Goal: Task Accomplishment & Management: Manage account settings

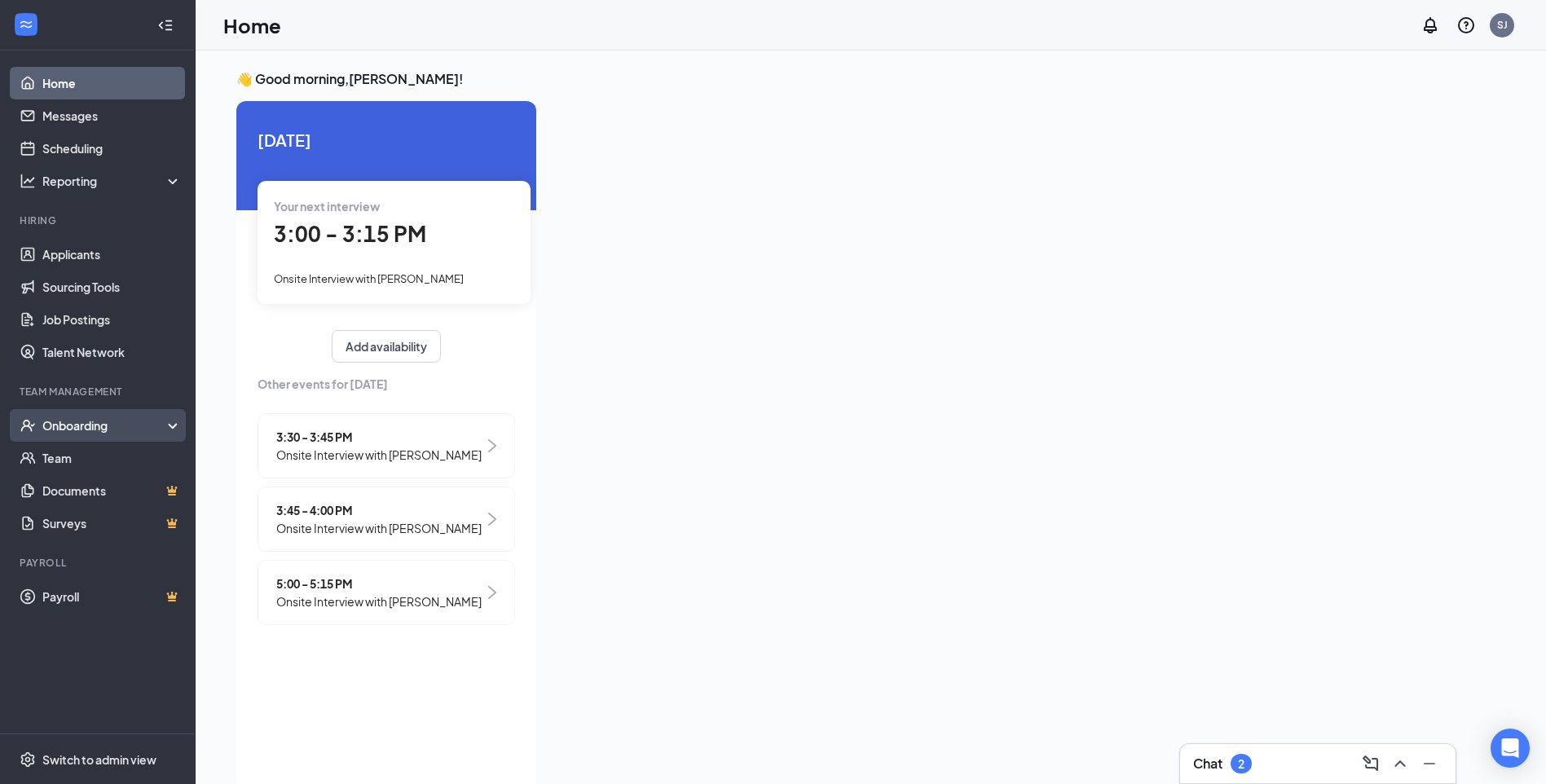
click at [136, 426] on div "Onboarding" at bounding box center [105, 426] width 125 height 16
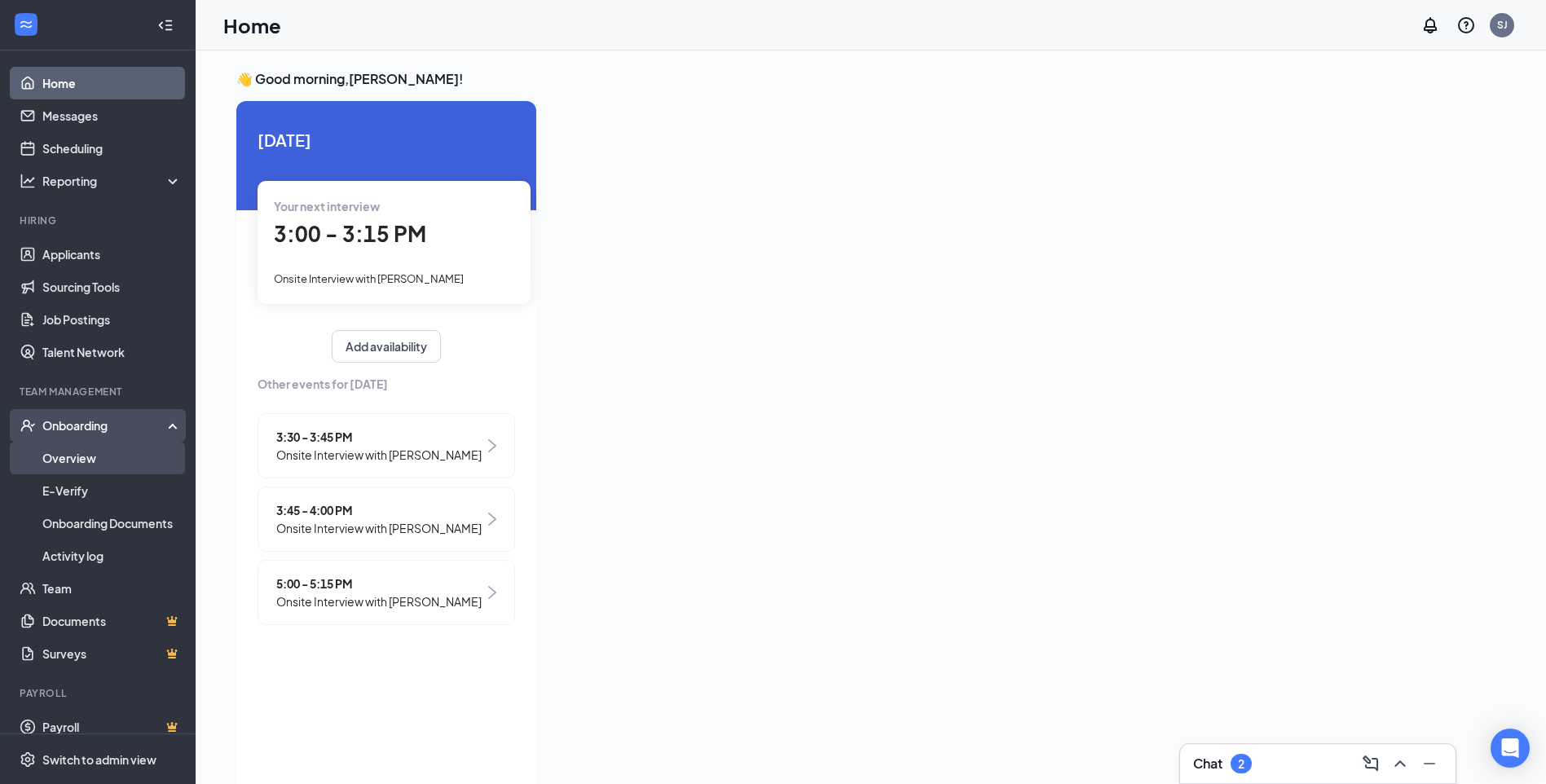
click at [103, 458] on link "Overview" at bounding box center [112, 458] width 139 height 33
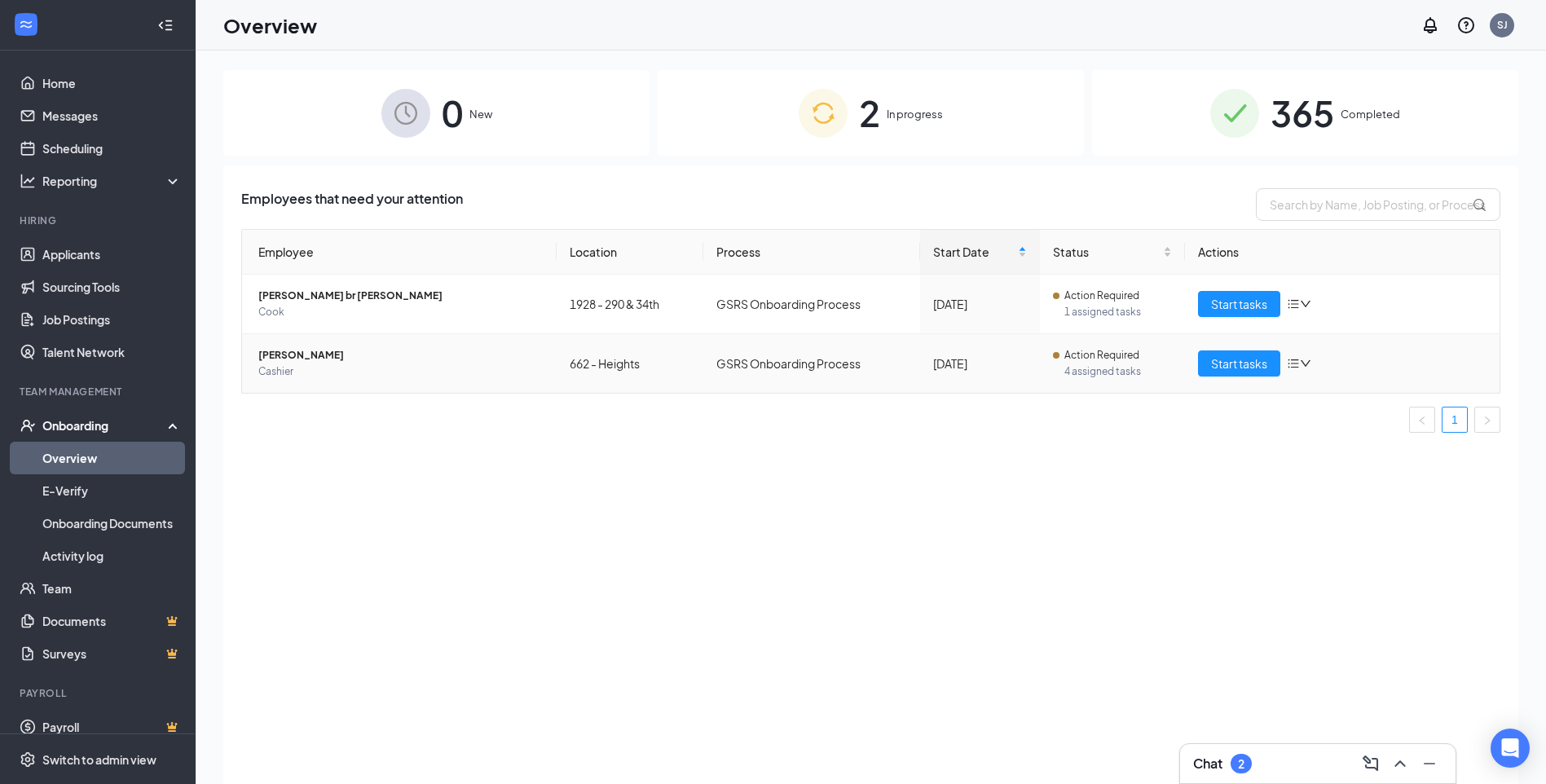
click at [315, 372] on span "Cashier" at bounding box center [401, 372] width 286 height 16
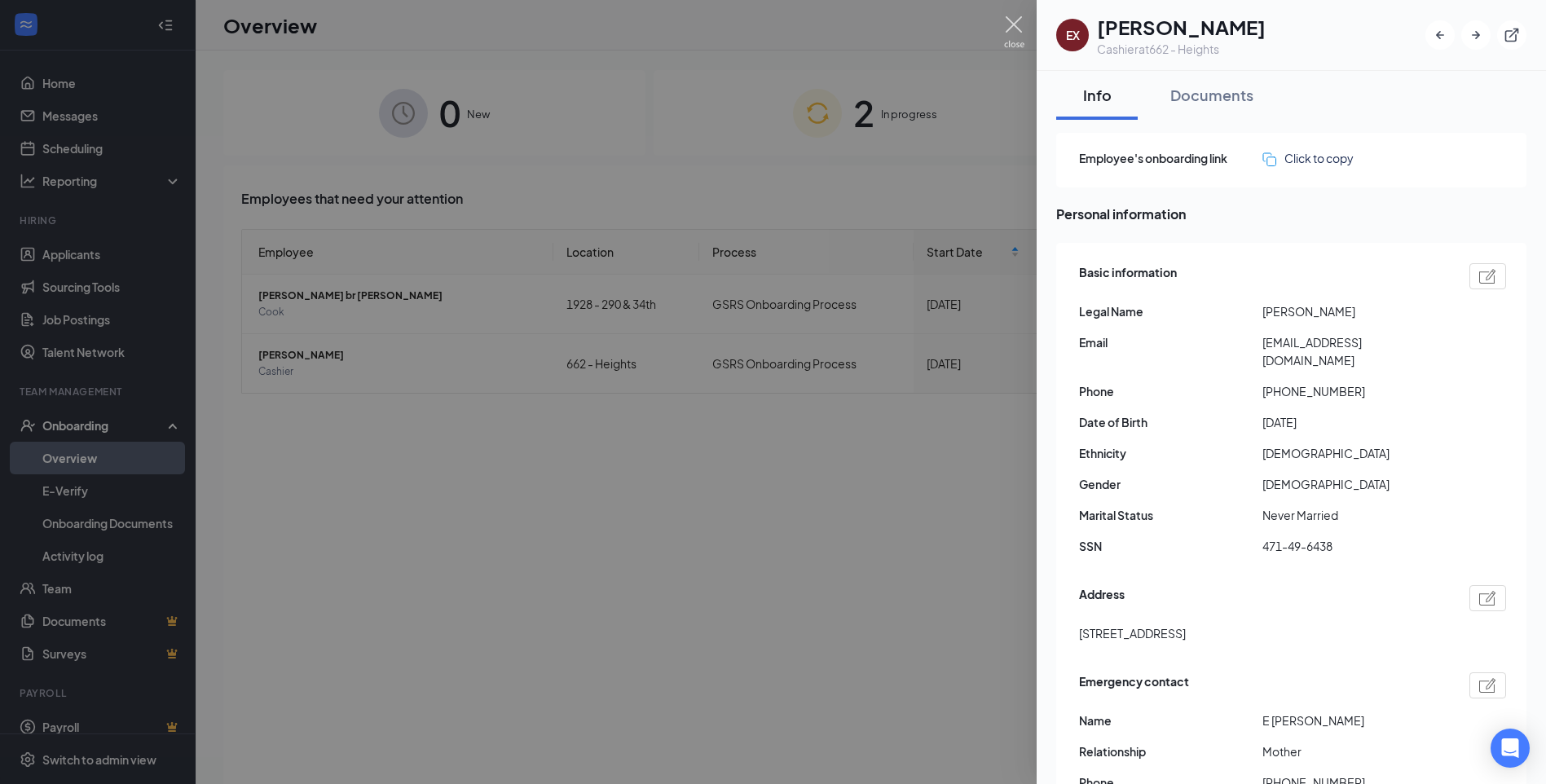
click at [1020, 21] on img at bounding box center [1014, 32] width 20 height 32
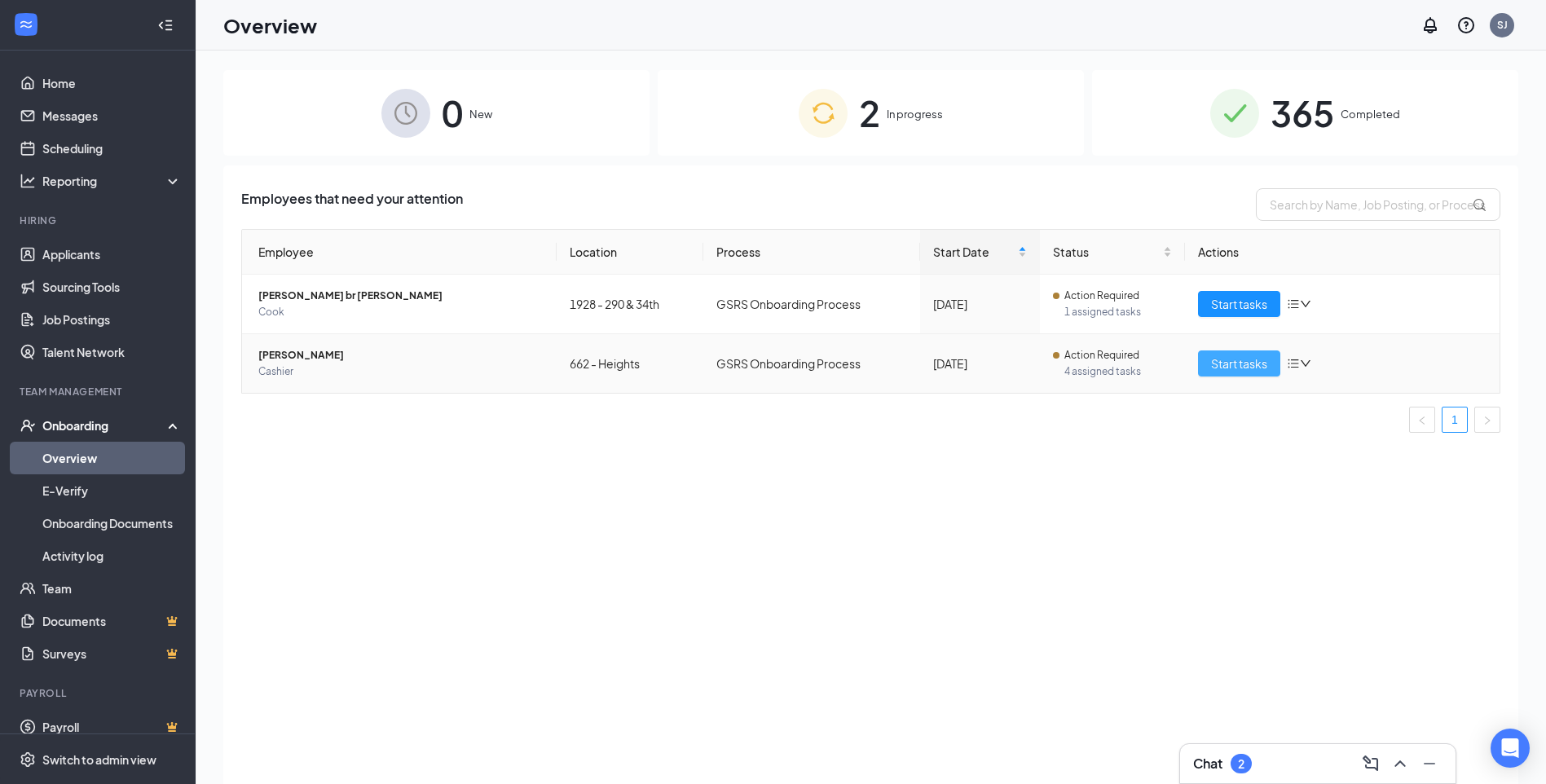
click at [1231, 364] on span "Start tasks" at bounding box center [1239, 363] width 56 height 18
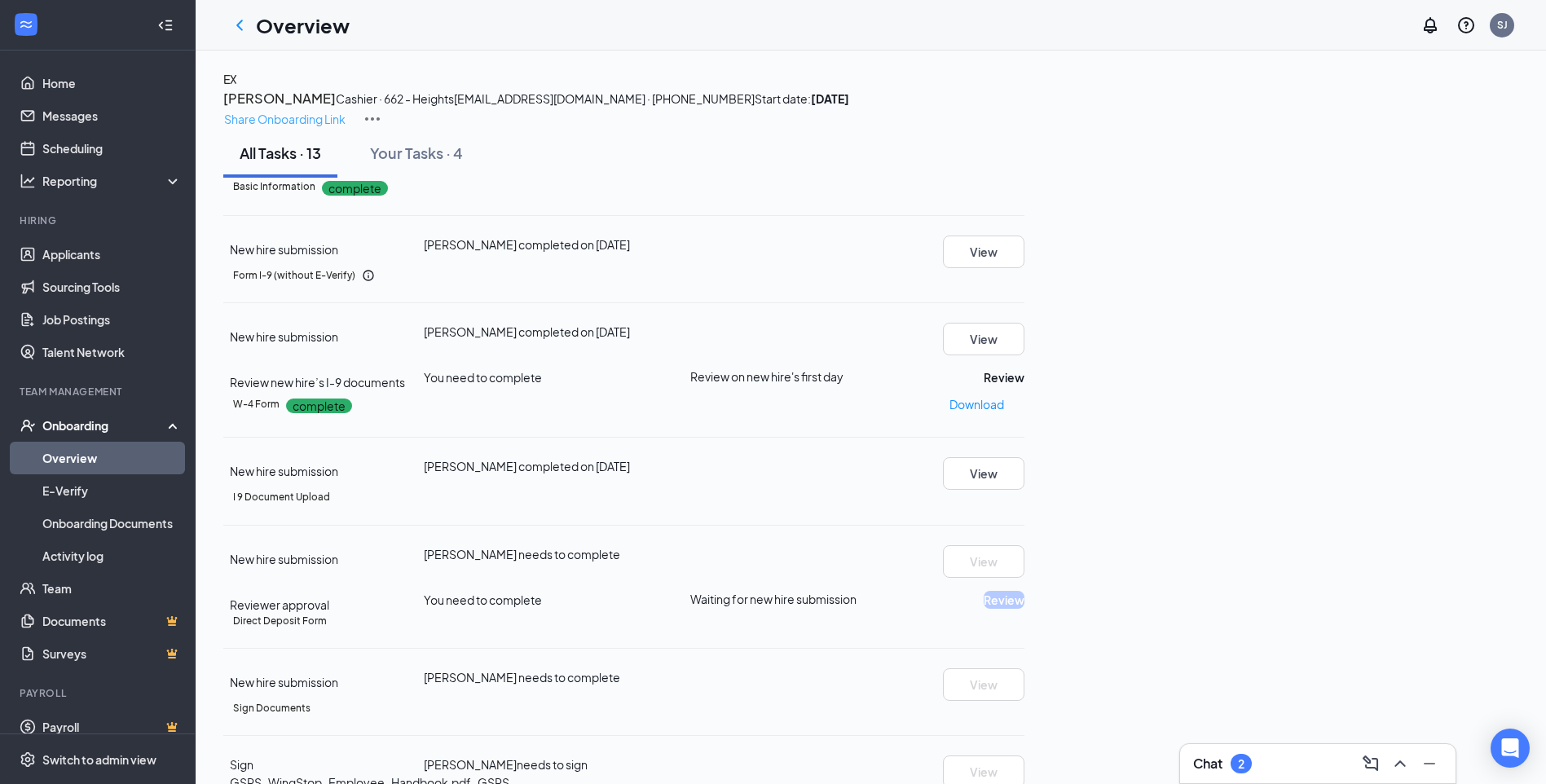
click at [345, 110] on p "Share Onboarding Link" at bounding box center [285, 119] width 121 height 18
type textarea "Hi [PERSON_NAME], This is a gentle reminder to complete your onboarding before …"
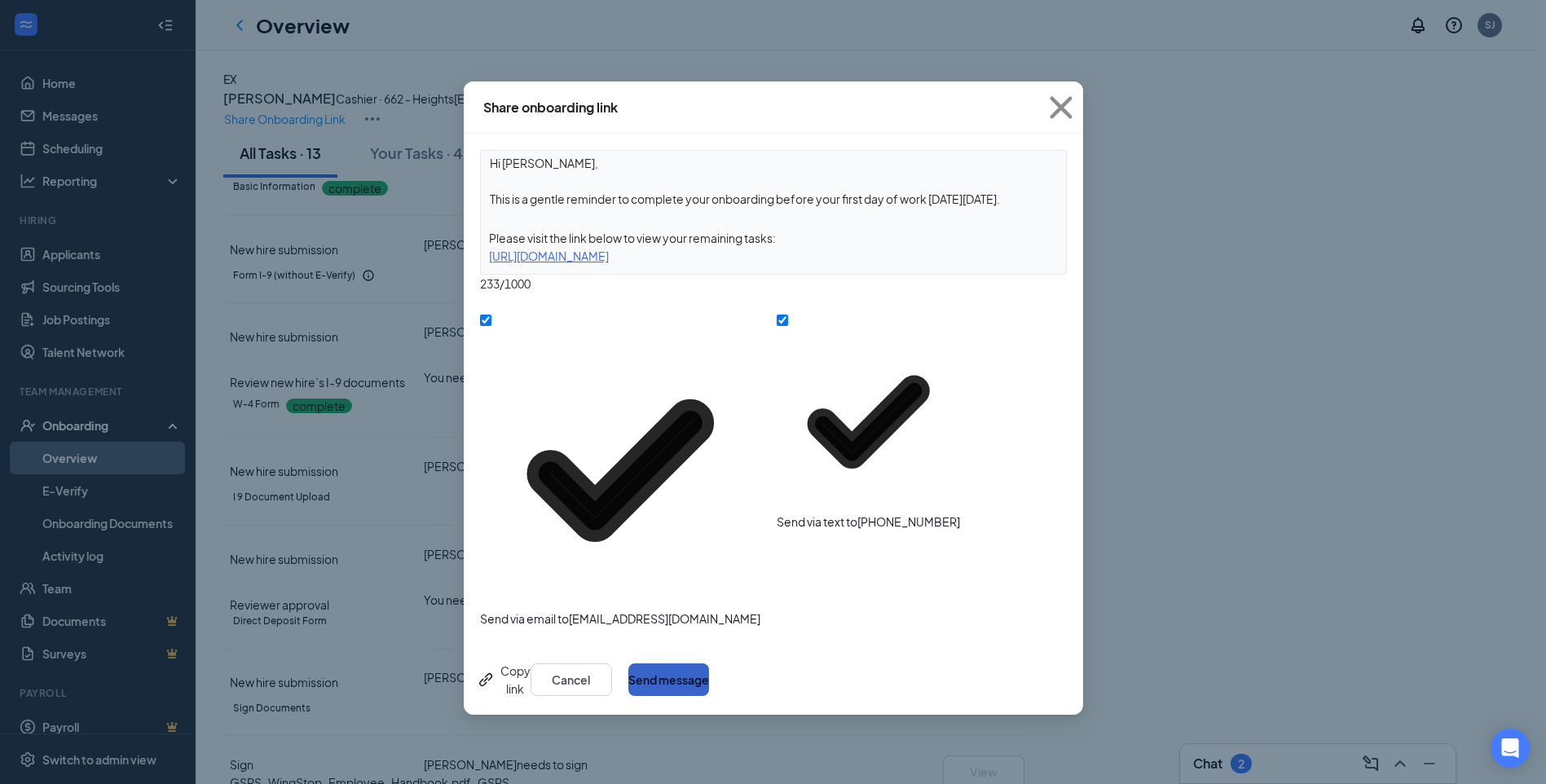
click at [710, 664] on button "Send message" at bounding box center [669, 680] width 81 height 33
